Goal: Task Accomplishment & Management: Manage account settings

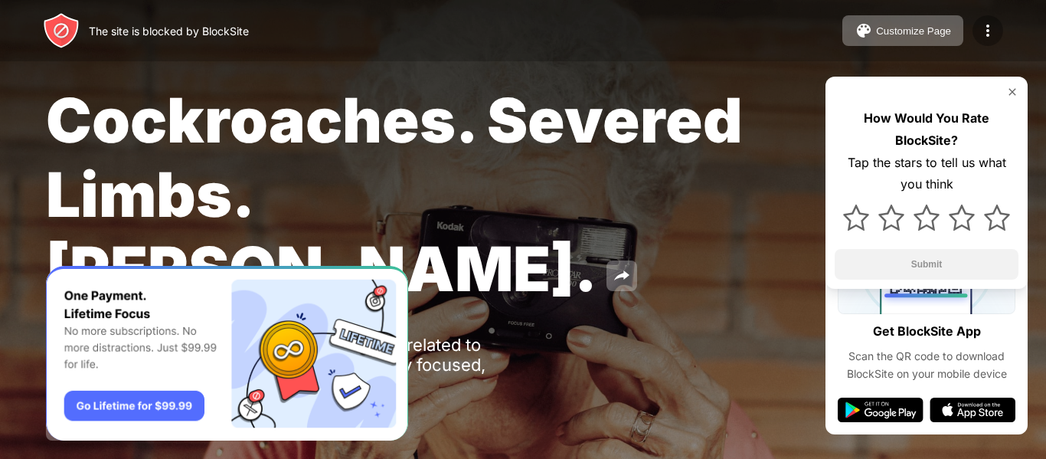
click at [989, 30] on img at bounding box center [987, 30] width 18 height 18
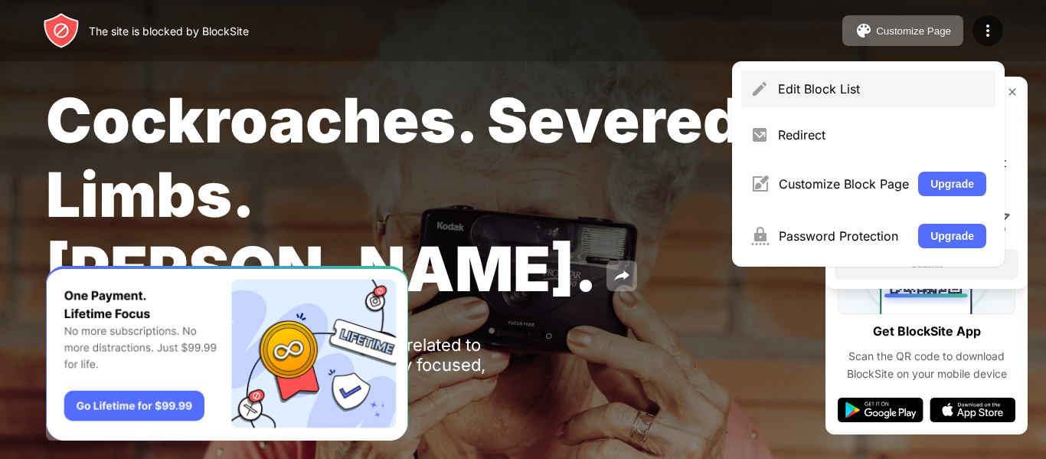
click at [837, 84] on div "Edit Block List" at bounding box center [882, 88] width 208 height 15
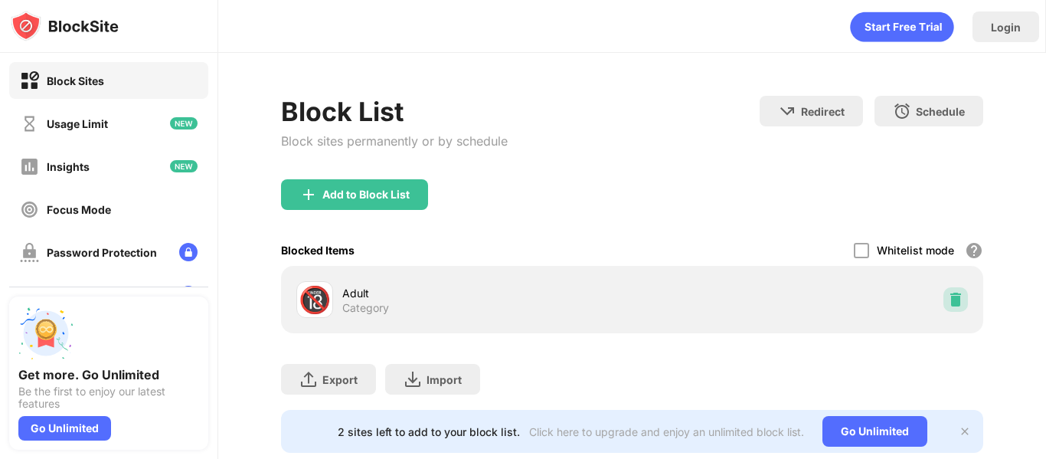
click at [952, 303] on img at bounding box center [955, 299] width 15 height 15
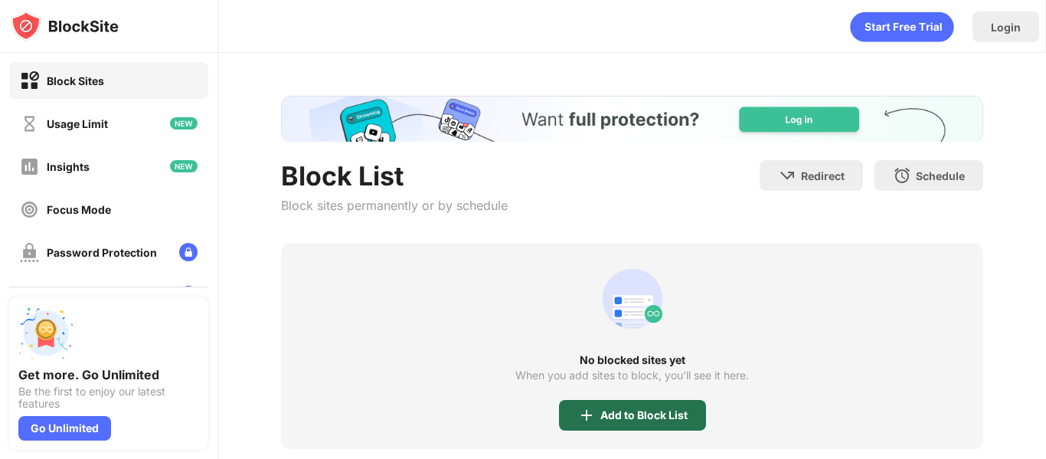
click at [605, 420] on div "Add to Block List" at bounding box center [643, 415] width 87 height 12
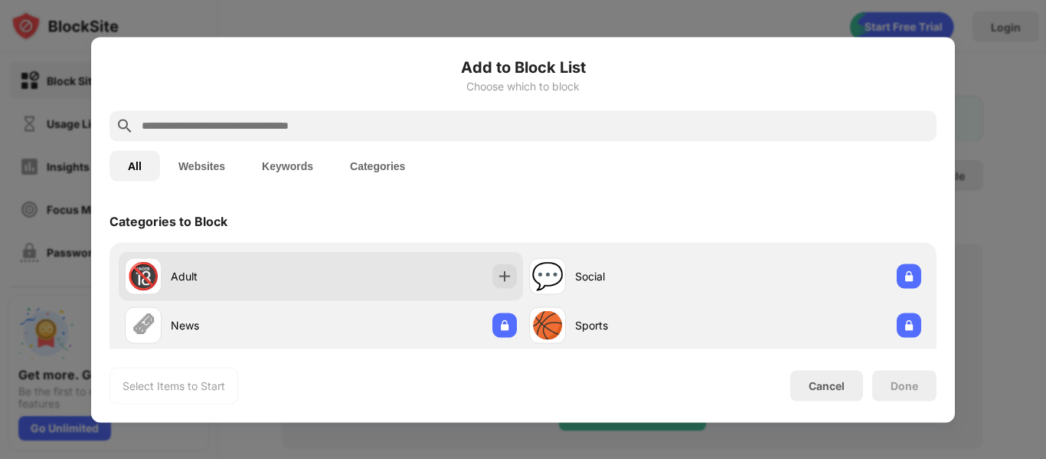
click at [392, 267] on div "🔞 Adult" at bounding box center [321, 275] width 404 height 49
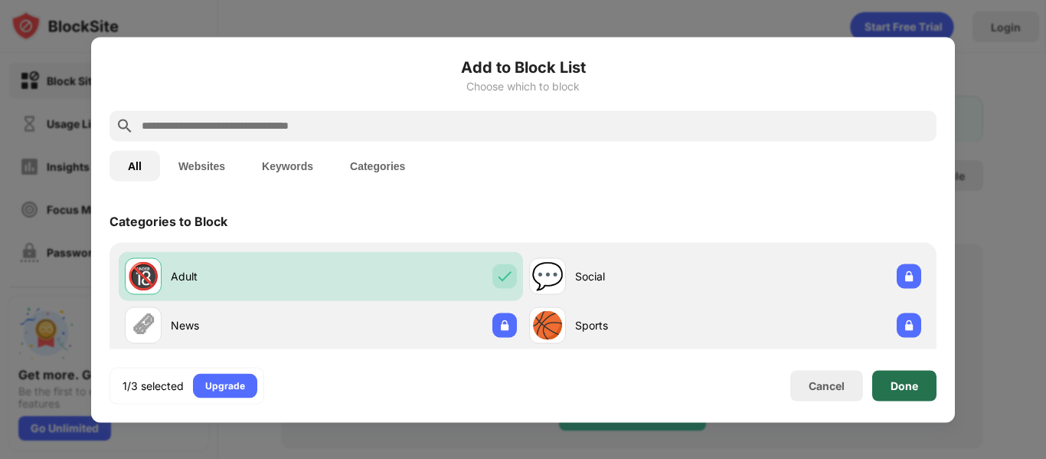
click at [910, 374] on div "Done" at bounding box center [904, 385] width 64 height 31
